Goal: Information Seeking & Learning: Learn about a topic

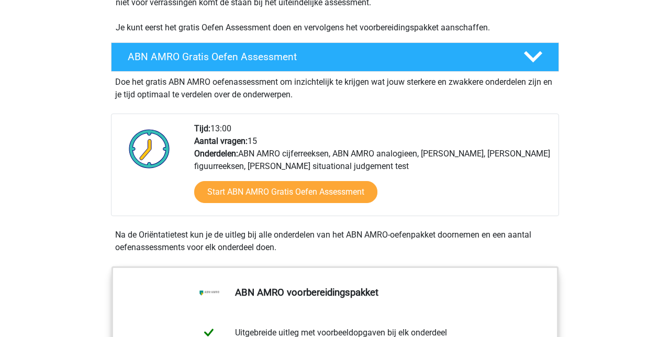
scroll to position [257, 0]
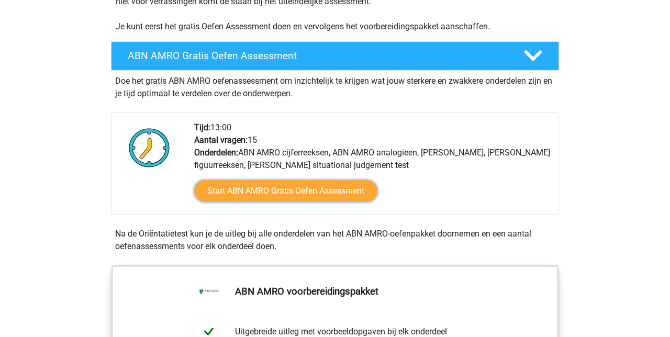
click at [346, 192] on link "Start ABN AMRO Gratis Oefen Assessment" at bounding box center [285, 191] width 183 height 22
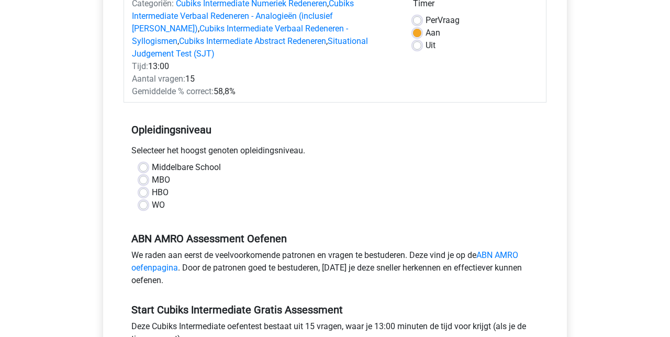
scroll to position [151, 0]
click at [154, 186] on label "HBO" at bounding box center [160, 192] width 17 height 13
click at [148, 186] on input "HBO" at bounding box center [143, 191] width 8 height 10
radio input "true"
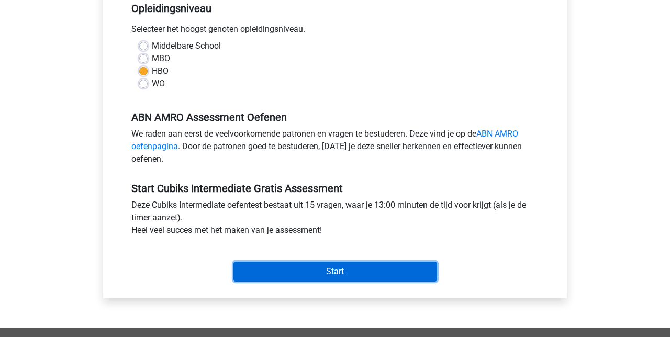
click at [342, 262] on input "Start" at bounding box center [335, 272] width 204 height 20
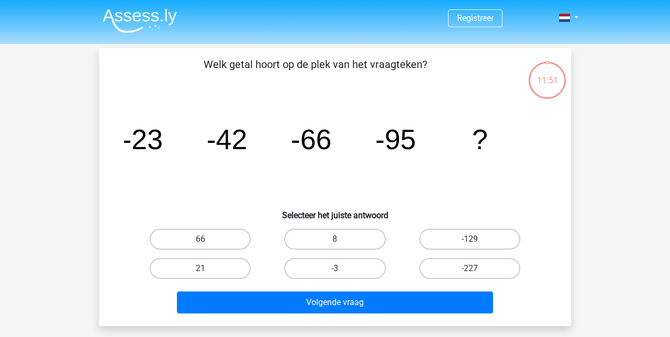
click at [486, 235] on label "-129" at bounding box center [469, 239] width 101 height 21
click at [476, 239] on input "-129" at bounding box center [472, 242] width 7 height 7
radio input "true"
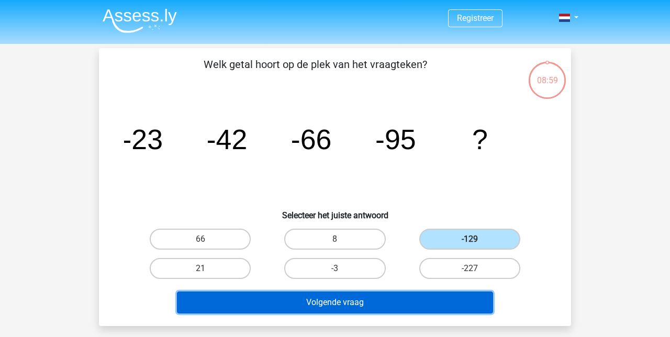
click at [348, 299] on button "Volgende vraag" at bounding box center [335, 303] width 317 height 22
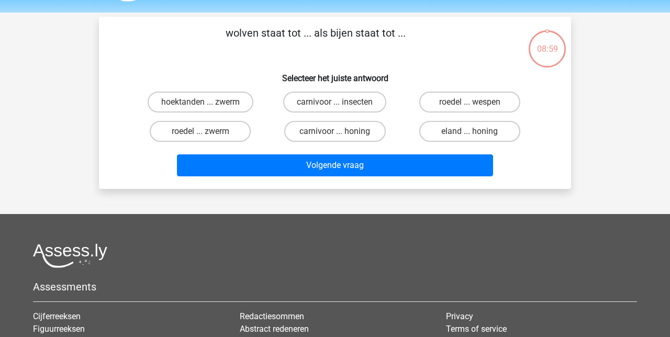
scroll to position [48, 0]
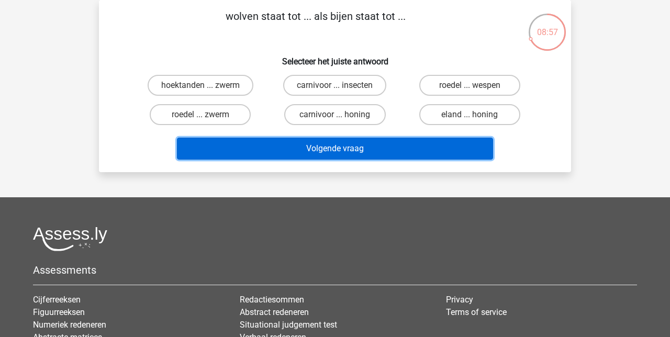
click at [360, 151] on button "Volgende vraag" at bounding box center [335, 149] width 317 height 22
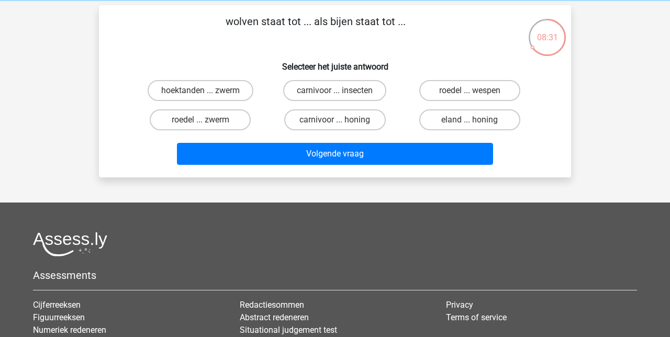
scroll to position [43, 0]
click at [474, 44] on p "wolven staat tot ... als bijen staat tot ..." at bounding box center [315, 29] width 399 height 31
click at [241, 118] on label "roedel ... zwerm" at bounding box center [200, 119] width 101 height 21
click at [207, 120] on input "roedel ... zwerm" at bounding box center [203, 123] width 7 height 7
radio input "true"
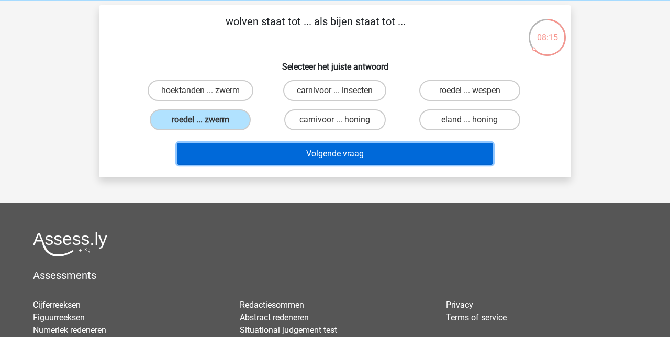
click at [352, 154] on button "Volgende vraag" at bounding box center [335, 154] width 317 height 22
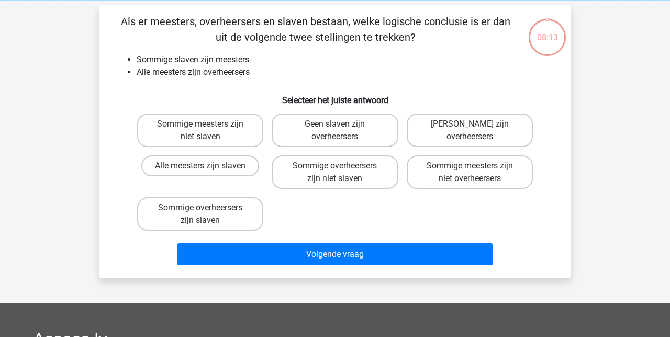
scroll to position [48, 0]
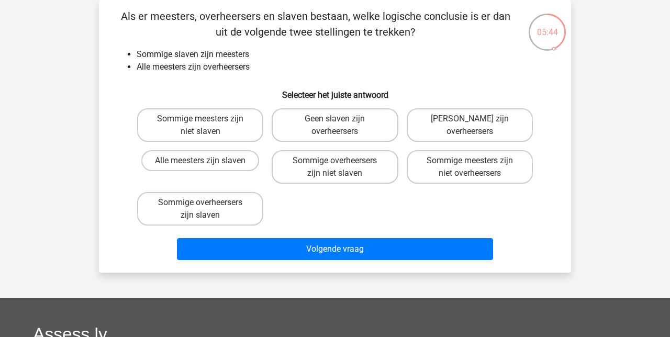
click at [236, 130] on label "Sommige meesters zijn niet slaven" at bounding box center [200, 124] width 126 height 33
click at [207, 126] on input "Sommige meesters zijn niet slaven" at bounding box center [203, 122] width 7 height 7
radio input "true"
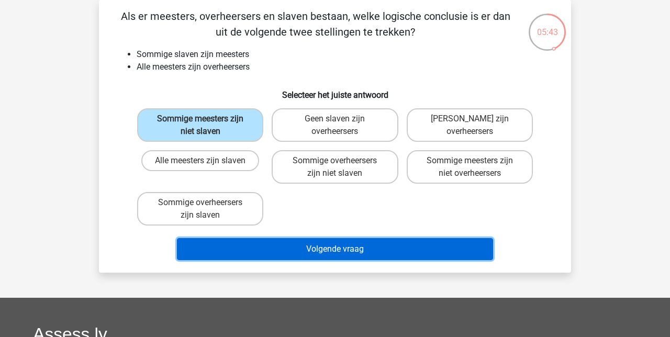
click at [369, 247] on button "Volgende vraag" at bounding box center [335, 249] width 317 height 22
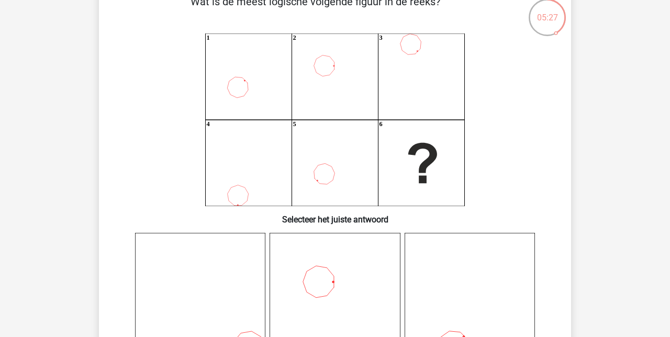
scroll to position [64, 0]
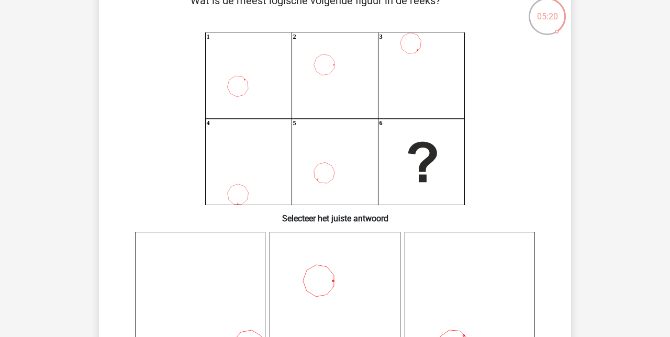
click at [330, 279] on icon at bounding box center [335, 297] width 130 height 130
click at [332, 279] on icon at bounding box center [335, 297] width 130 height 130
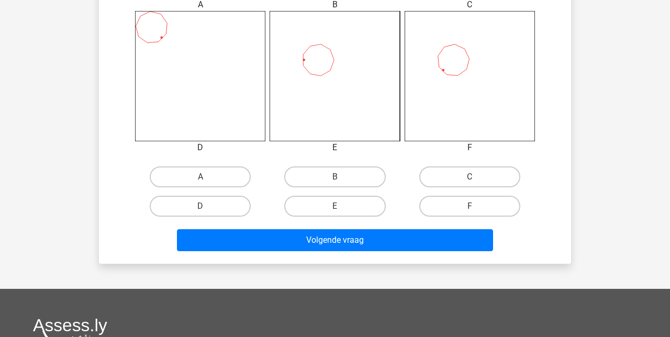
scroll to position [429, 0]
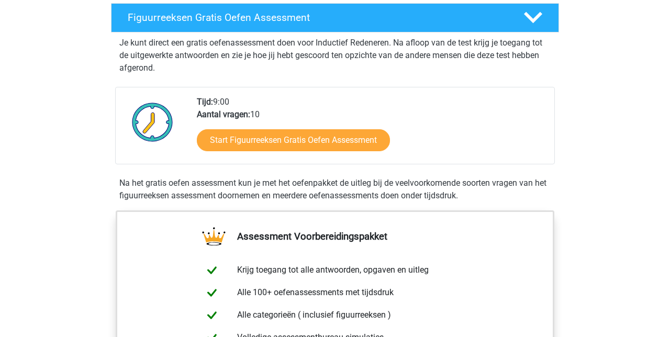
scroll to position [183, 0]
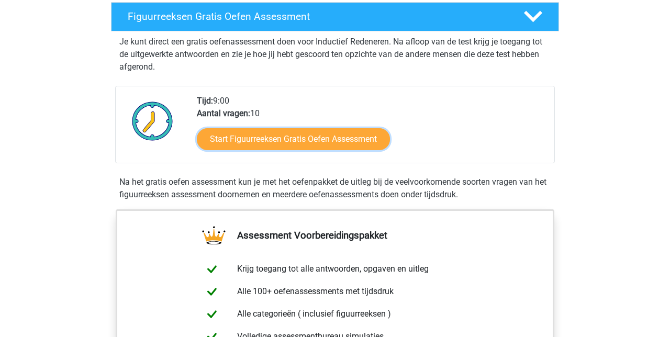
click at [358, 143] on link "Start Figuurreeksen Gratis Oefen Assessment" at bounding box center [293, 139] width 193 height 22
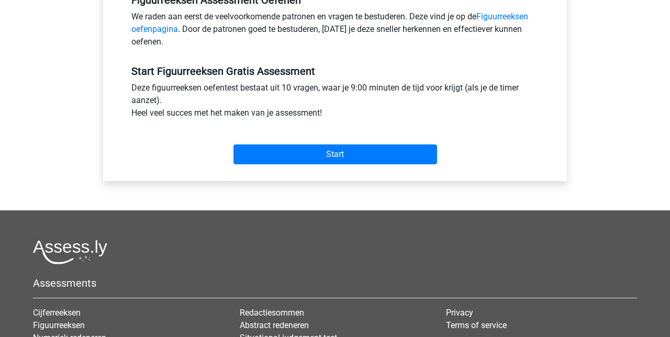
scroll to position [341, 0]
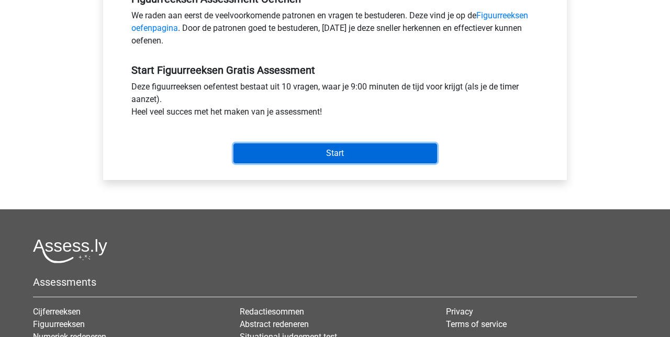
click at [343, 151] on input "Start" at bounding box center [335, 153] width 204 height 20
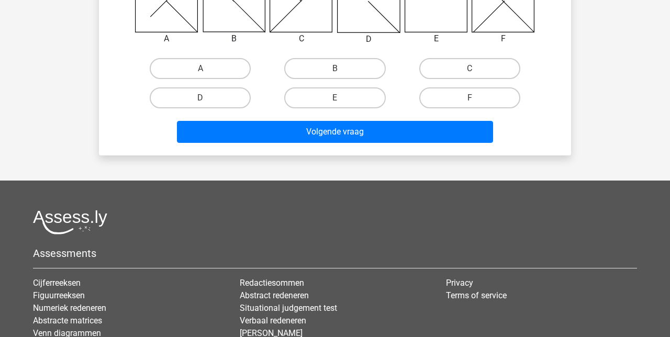
scroll to position [234, 0]
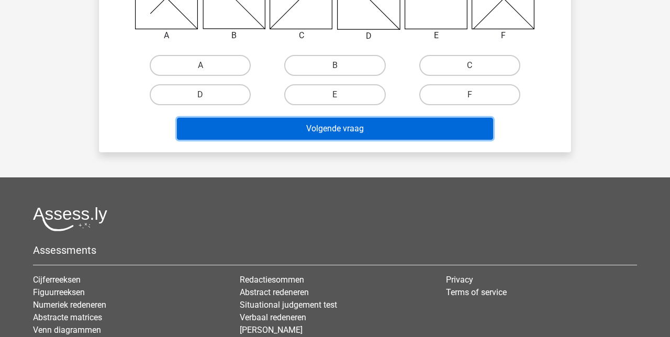
click at [381, 128] on button "Volgende vraag" at bounding box center [335, 129] width 317 height 22
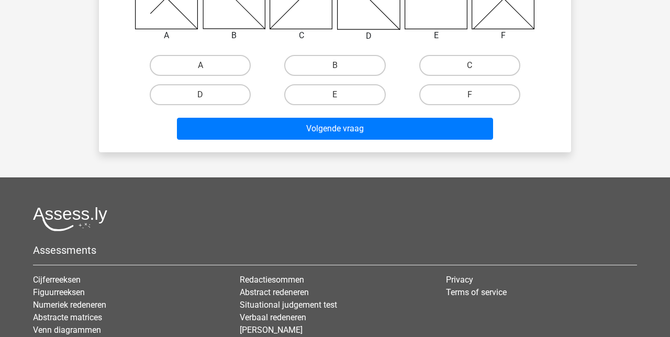
click at [588, 97] on div "Registreer Nederlands English" at bounding box center [335, 110] width 670 height 688
click at [620, 116] on div "Registreer Nederlands English" at bounding box center [335, 110] width 670 height 688
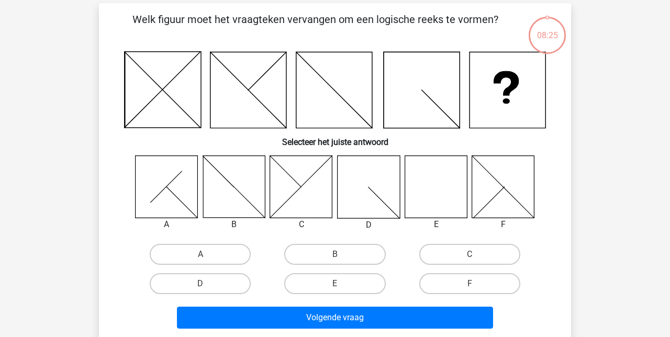
scroll to position [42, 0]
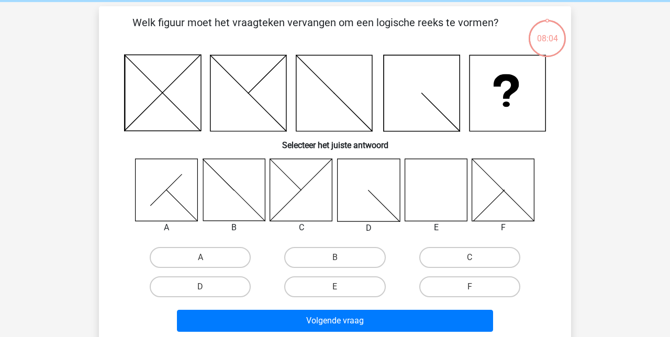
click at [360, 281] on label "E" at bounding box center [334, 286] width 101 height 21
click at [342, 287] on input "E" at bounding box center [338, 290] width 7 height 7
radio input "true"
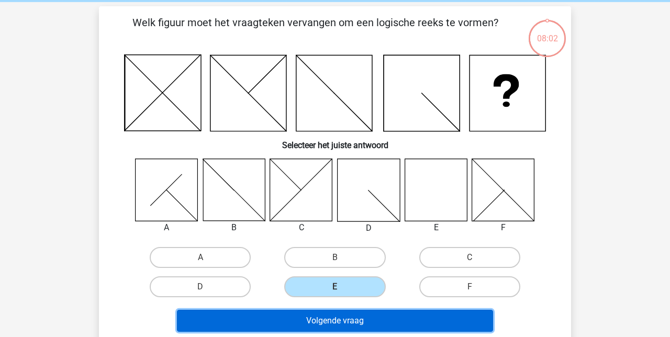
click at [374, 324] on button "Volgende vraag" at bounding box center [335, 321] width 317 height 22
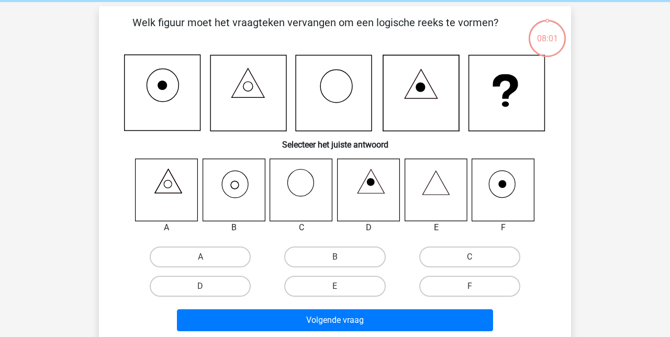
scroll to position [48, 0]
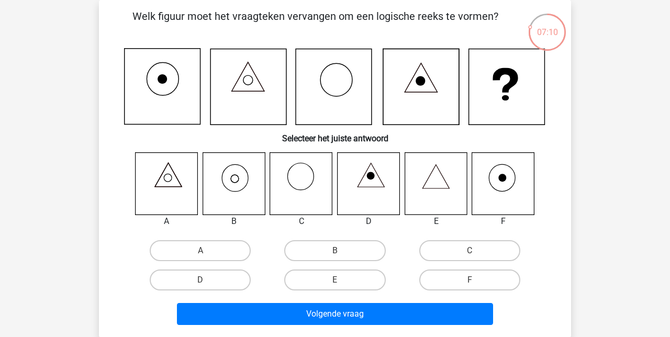
click at [240, 187] on icon at bounding box center [234, 183] width 62 height 62
click at [340, 254] on input "B" at bounding box center [338, 254] width 7 height 7
radio input "true"
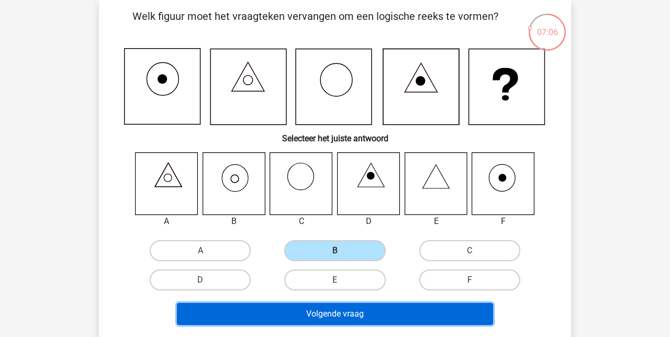
click at [362, 313] on button "Volgende vraag" at bounding box center [335, 314] width 317 height 22
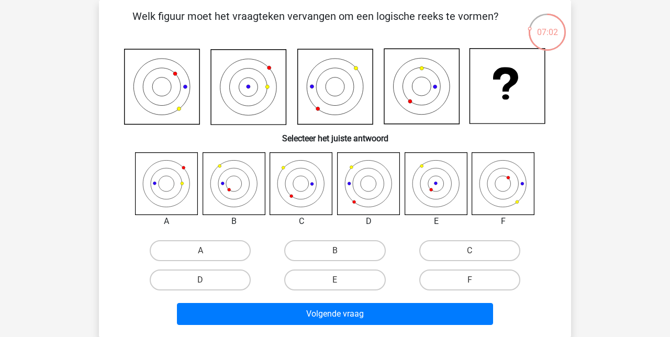
scroll to position [33, 0]
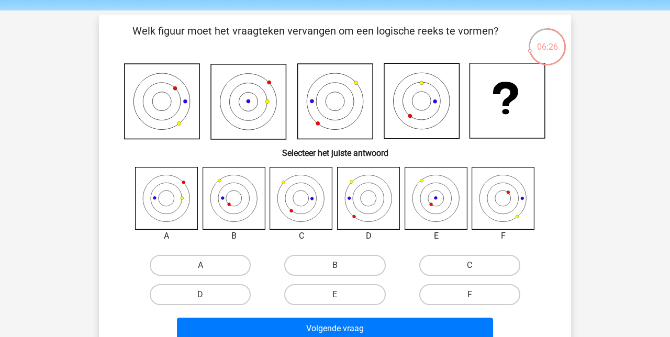
click at [178, 207] on icon at bounding box center [167, 198] width 62 height 62
click at [221, 264] on label "A" at bounding box center [200, 265] width 101 height 21
click at [207, 265] on input "A" at bounding box center [203, 268] width 7 height 7
radio input "true"
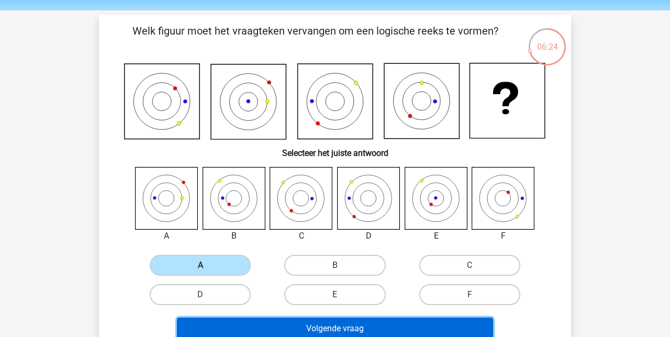
click at [360, 326] on button "Volgende vraag" at bounding box center [335, 329] width 317 height 22
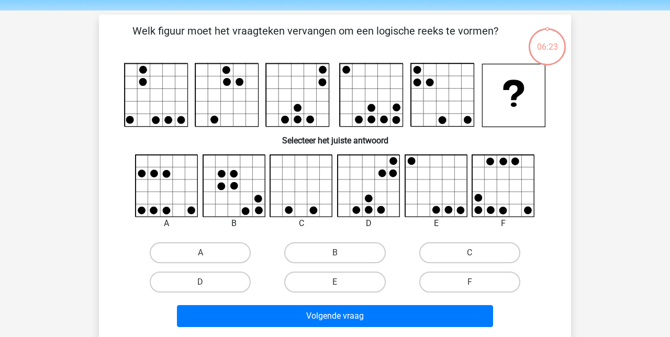
scroll to position [48, 0]
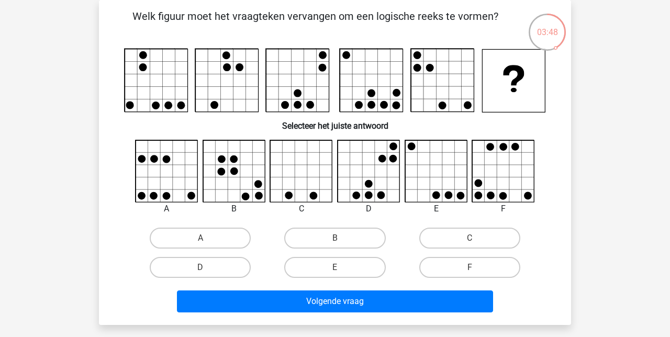
click at [457, 171] on icon at bounding box center [436, 171] width 62 height 62
click at [361, 263] on label "E" at bounding box center [334, 267] width 101 height 21
click at [342, 267] on input "E" at bounding box center [338, 270] width 7 height 7
radio input "true"
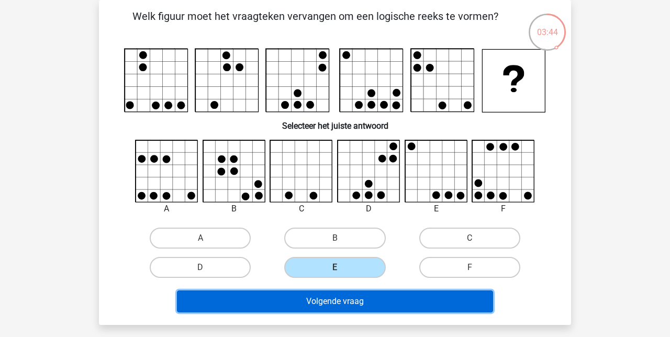
click at [387, 303] on button "Volgende vraag" at bounding box center [335, 301] width 317 height 22
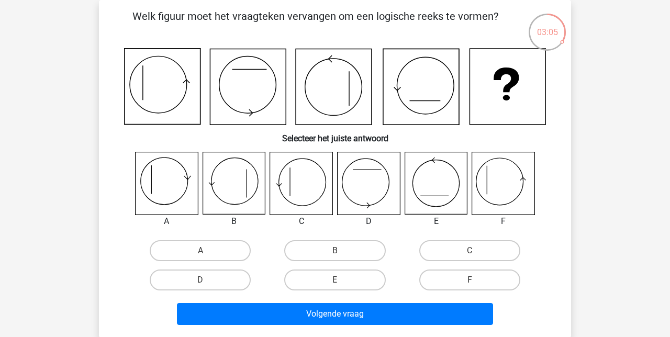
click at [487, 247] on label "C" at bounding box center [469, 250] width 101 height 21
click at [476, 251] on input "C" at bounding box center [472, 254] width 7 height 7
radio input "true"
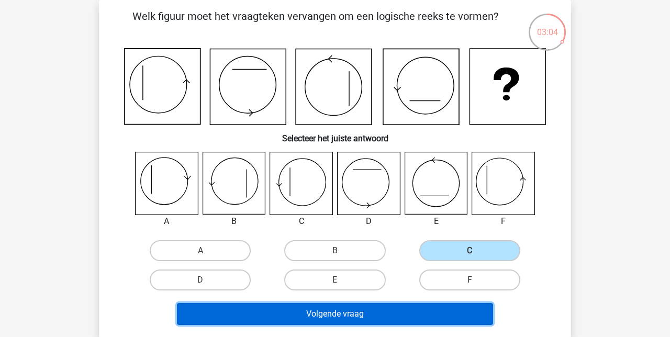
click at [363, 314] on button "Volgende vraag" at bounding box center [335, 314] width 317 height 22
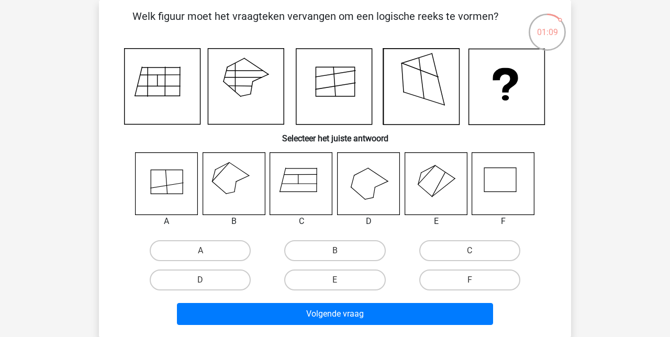
click at [354, 277] on label "E" at bounding box center [334, 280] width 101 height 21
click at [342, 280] on input "E" at bounding box center [338, 283] width 7 height 7
radio input "true"
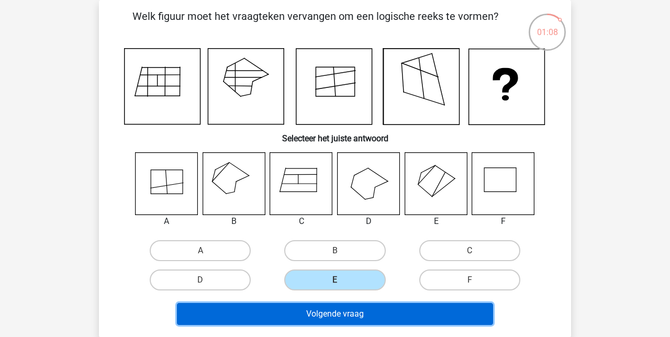
click at [360, 311] on button "Volgende vraag" at bounding box center [335, 314] width 317 height 22
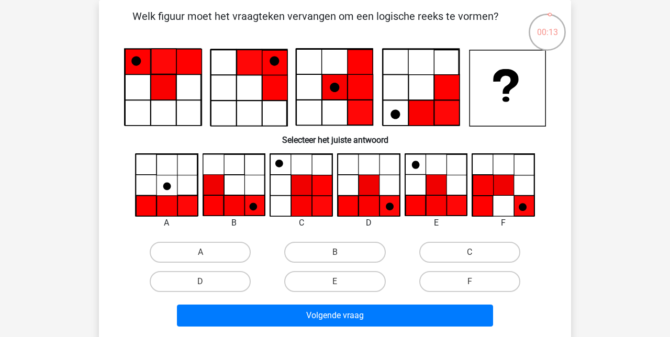
click at [482, 252] on label "C" at bounding box center [469, 252] width 101 height 21
click at [476, 252] on input "C" at bounding box center [472, 255] width 7 height 7
radio input "true"
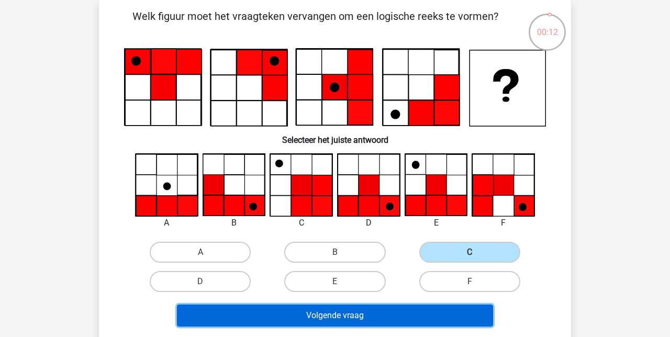
click at [362, 315] on button "Volgende vraag" at bounding box center [335, 316] width 317 height 22
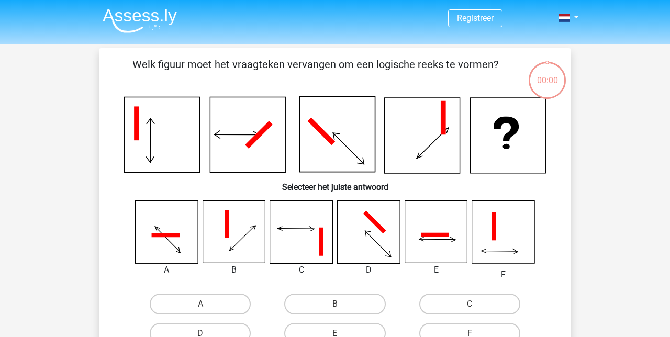
scroll to position [85, 0]
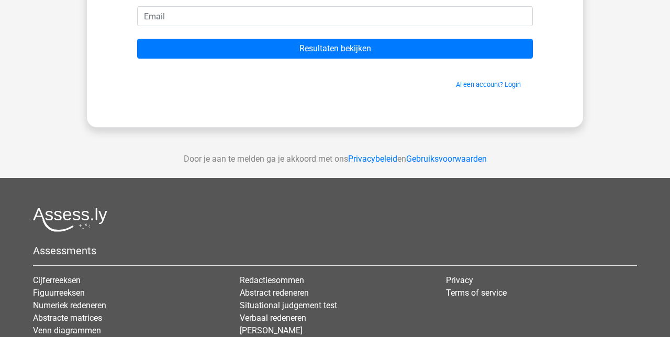
scroll to position [210, 0]
